Goal: Task Accomplishment & Management: Use online tool/utility

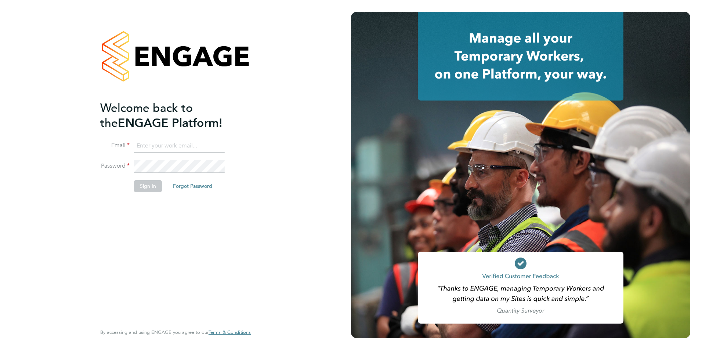
type input "[PERSON_NAME][EMAIL_ADDRESS][PERSON_NAME][DOMAIN_NAME]"
click at [145, 187] on button "Sign In" at bounding box center [148, 186] width 28 height 12
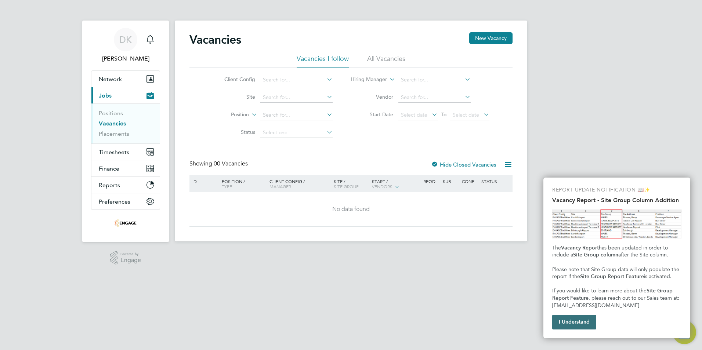
click at [573, 318] on button "I Understand" at bounding box center [574, 322] width 44 height 15
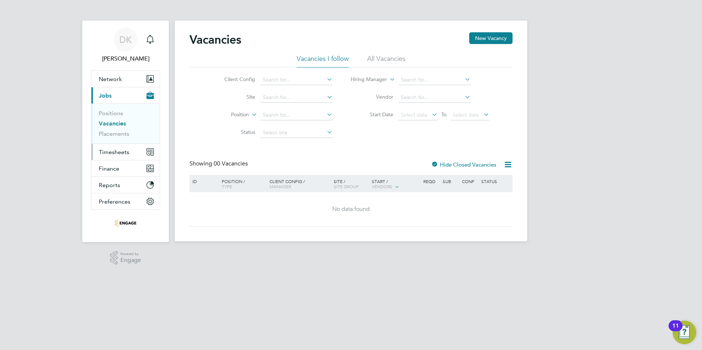
click at [112, 153] on span "Timesheets" at bounding box center [114, 152] width 30 height 7
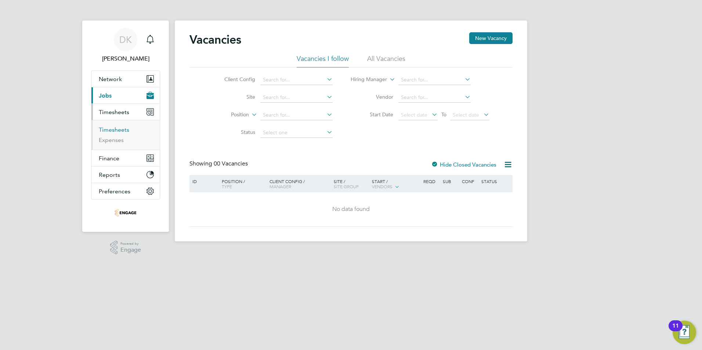
click at [113, 131] on link "Timesheets" at bounding box center [114, 129] width 30 height 7
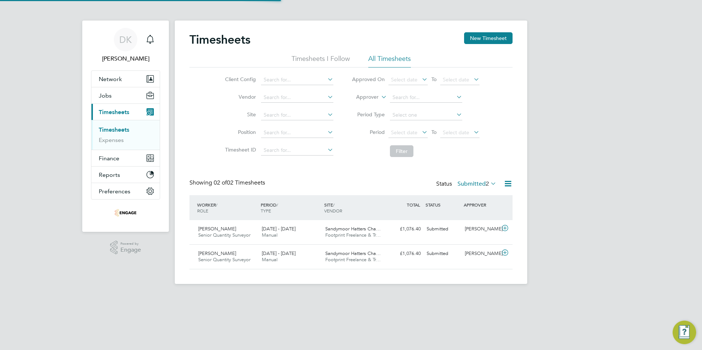
scroll to position [19, 64]
